Goal: Find specific page/section: Find specific page/section

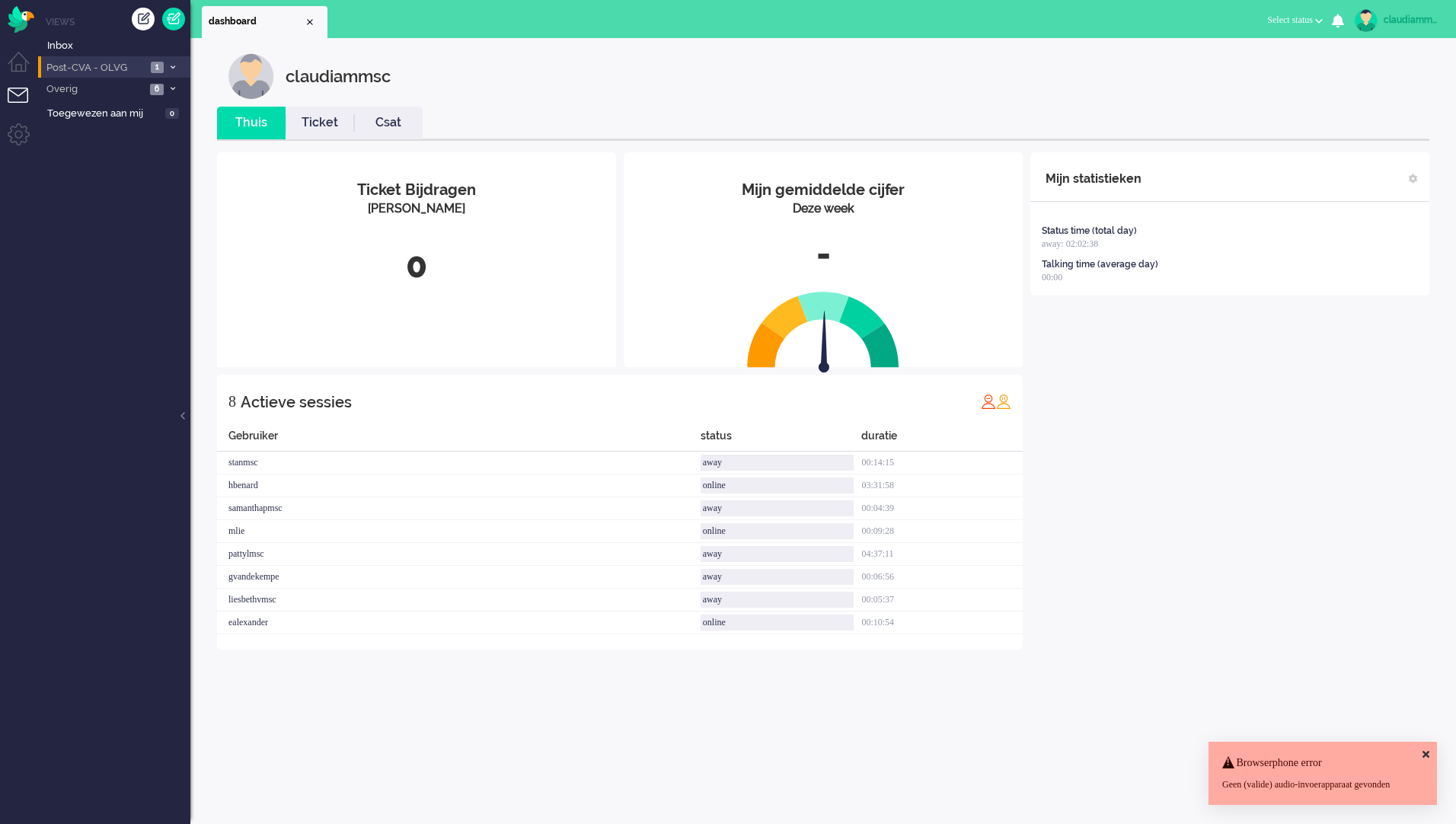
click at [119, 61] on span "Post-CVA - OLVG" at bounding box center [95, 68] width 102 height 14
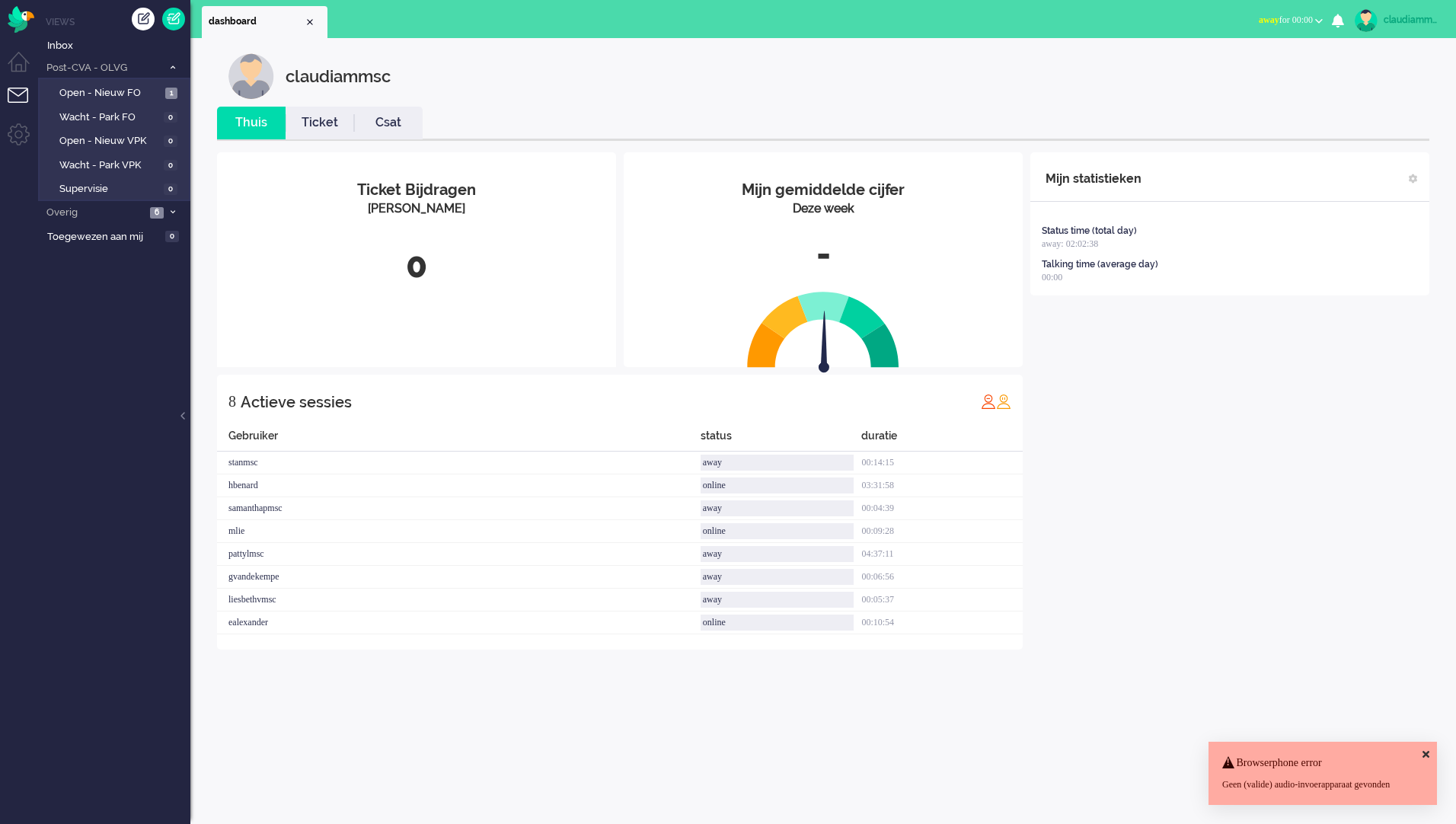
drag, startPoint x: 93, startPoint y: 442, endPoint x: 121, endPoint y: 301, distance: 143.8
click at [93, 442] on ul "Views Inbox Post-CVA - OLVG 1 Open - Nieuw FO 1 Wacht - Park FO 0 Open - Nieuw …" at bounding box center [114, 412] width 153 height 824
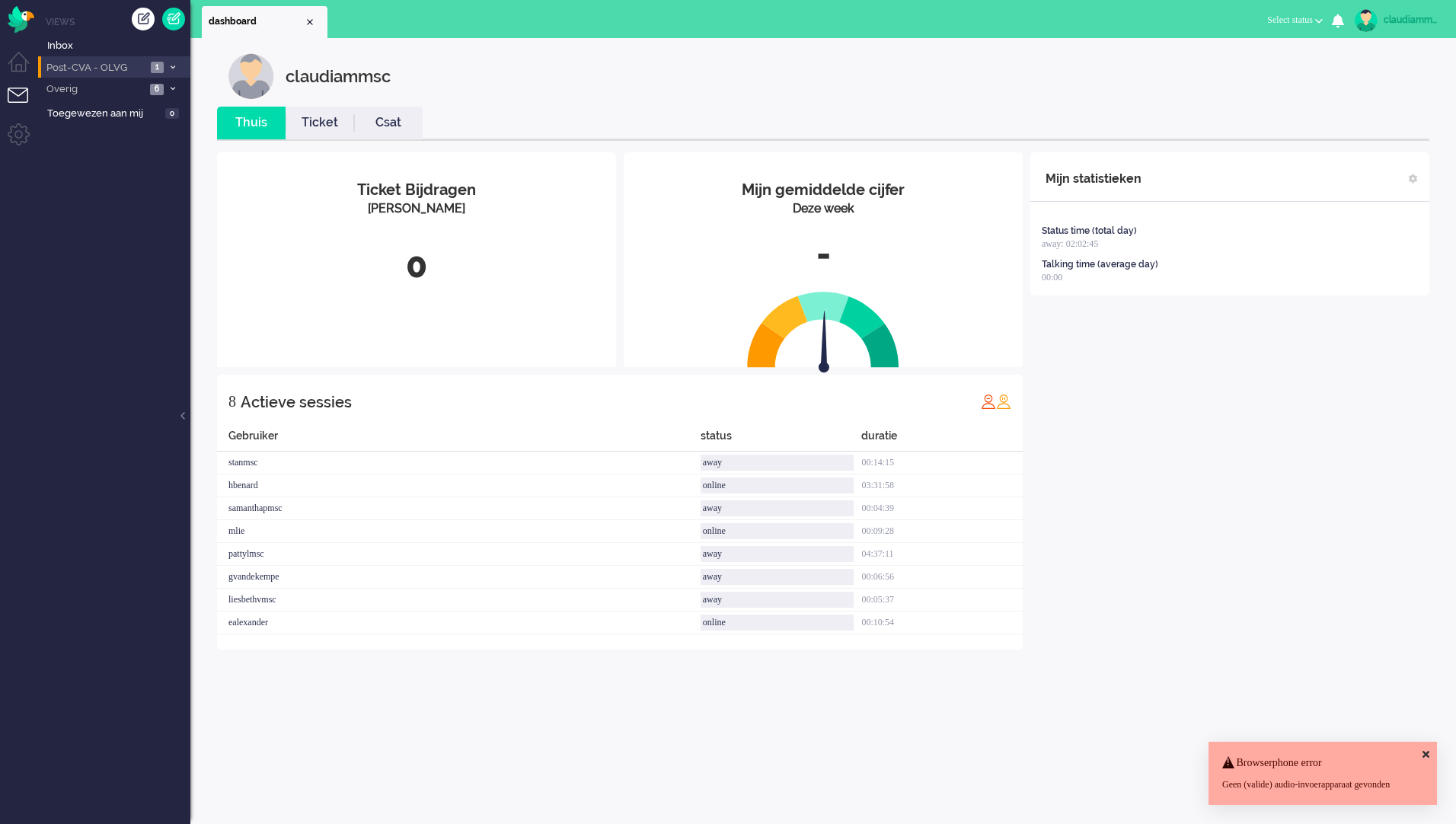
click at [129, 61] on span "Post-CVA - OLVG" at bounding box center [95, 68] width 102 height 14
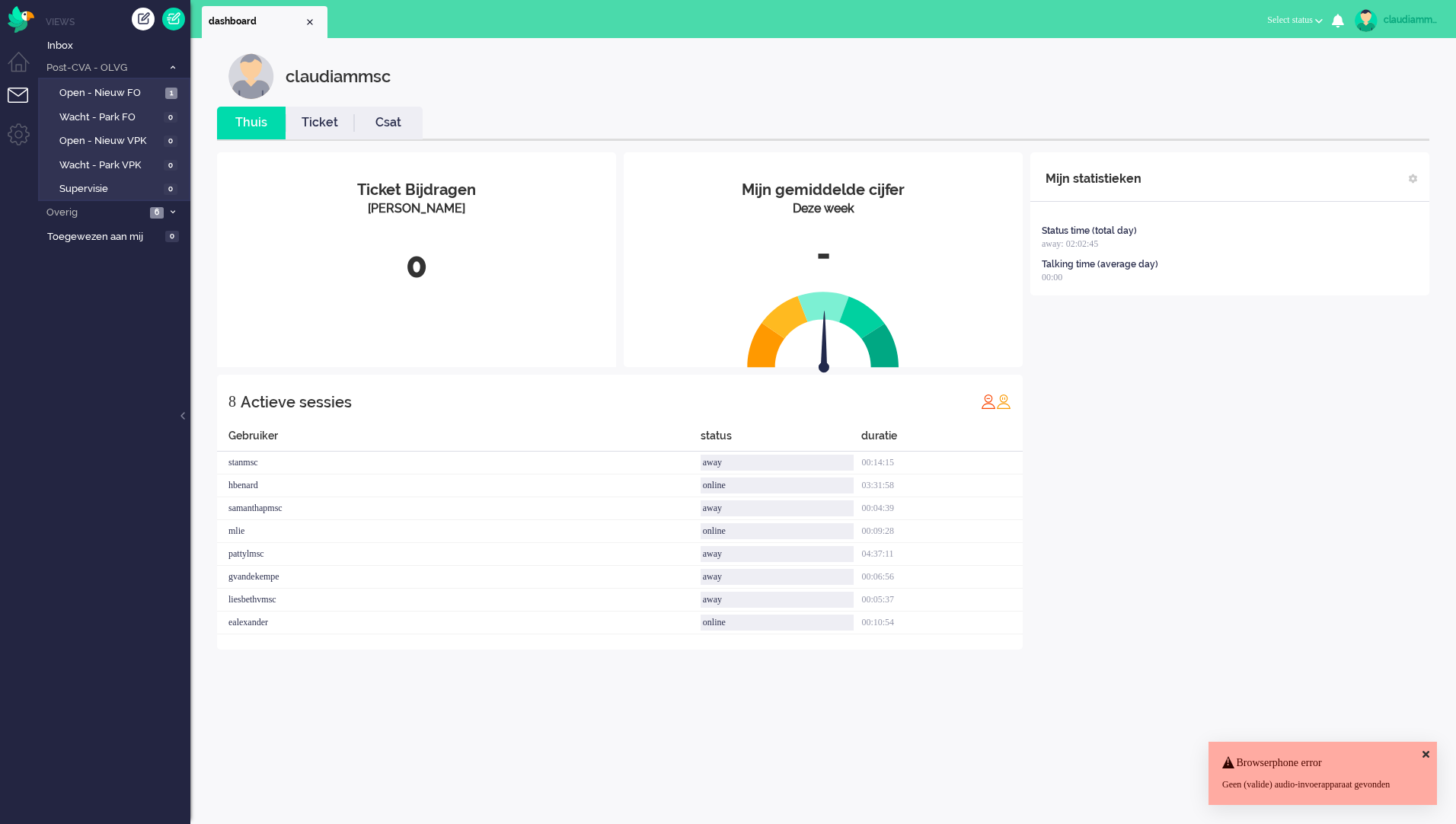
click at [122, 288] on ul "Views Inbox Post-CVA - OLVG 1 Open - Nieuw FO 1 Wacht - Park FO 0 Open - Nieuw …" at bounding box center [114, 412] width 153 height 824
